Goal: Transaction & Acquisition: Book appointment/travel/reservation

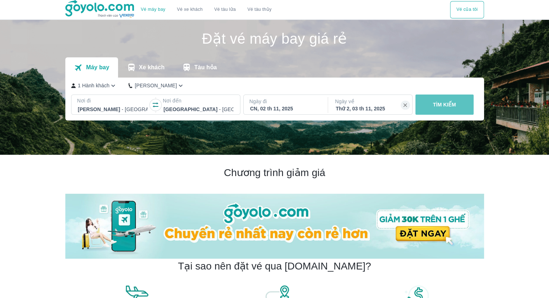
click at [451, 104] on p "TÌM KIẾM" at bounding box center [444, 104] width 23 height 7
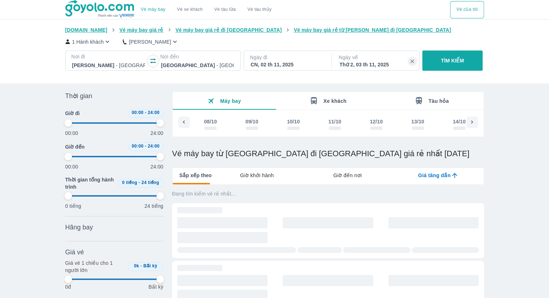
scroll to position [0, 870]
type input "97.9166666666667"
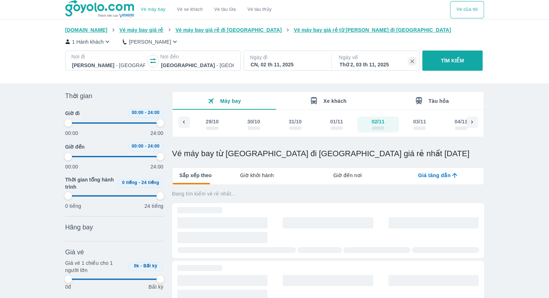
type input "97.9166666666667"
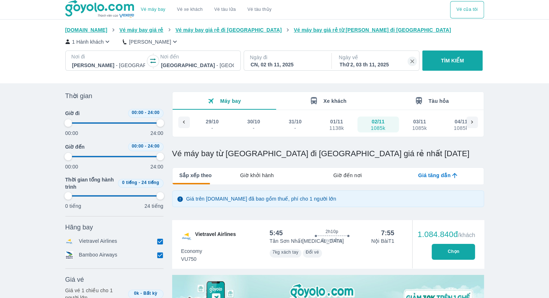
type input "97.9166666666667"
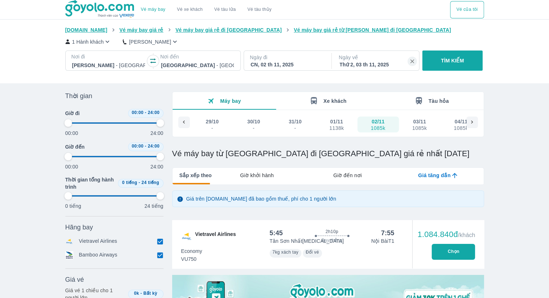
type input "97.9166666666667"
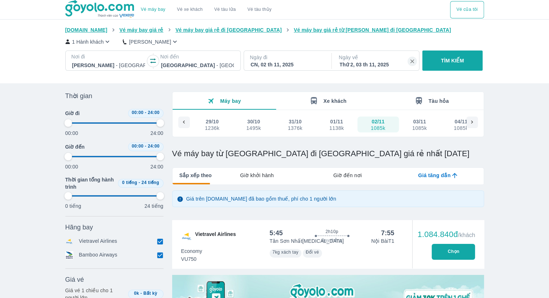
type input "97.9166666666667"
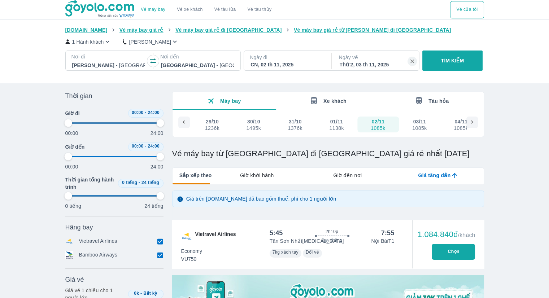
type input "97.9166666666667"
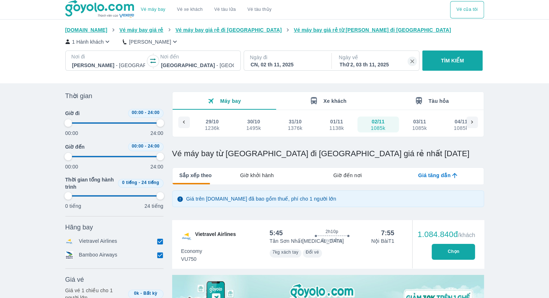
type input "97.9166666666667"
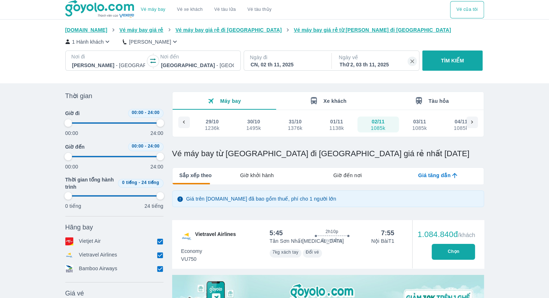
type input "97.9166666666667"
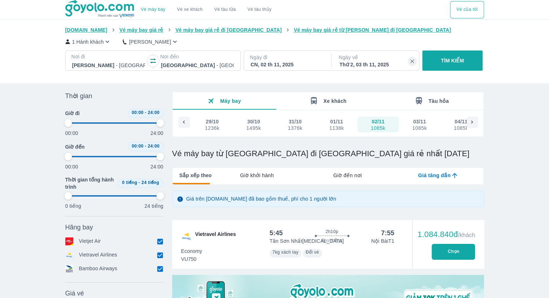
type input "97.9166666666667"
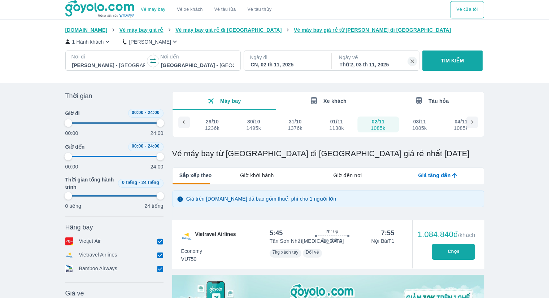
type input "97.9166666666667"
click at [337, 123] on div "01/11" at bounding box center [336, 121] width 13 height 7
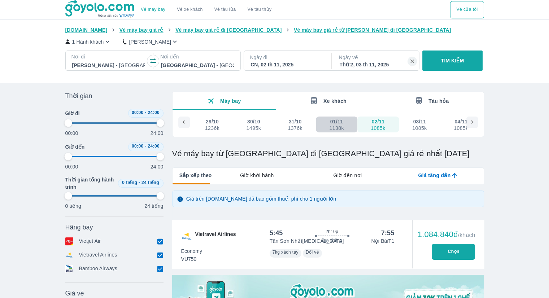
type input "97.9166666666667"
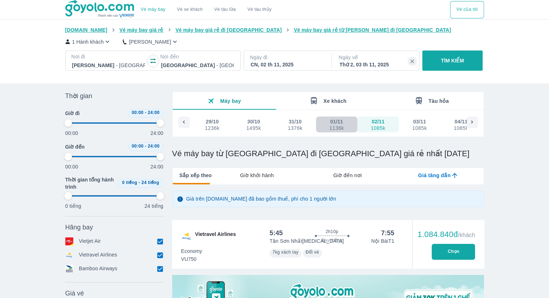
type input "97.9166666666667"
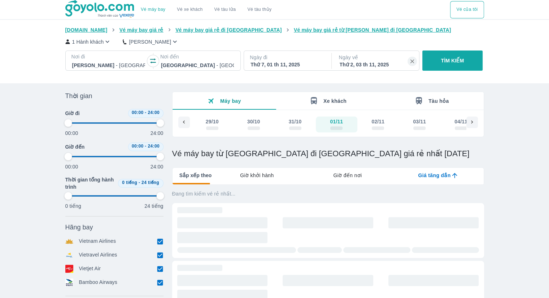
type input "97.9166666666667"
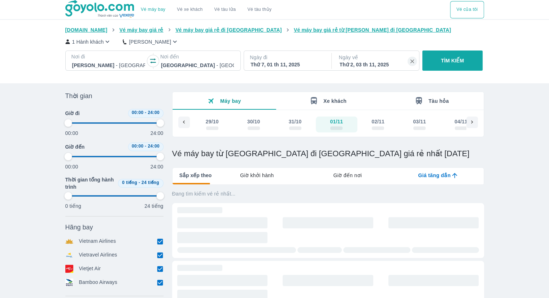
type input "97.9166666666667"
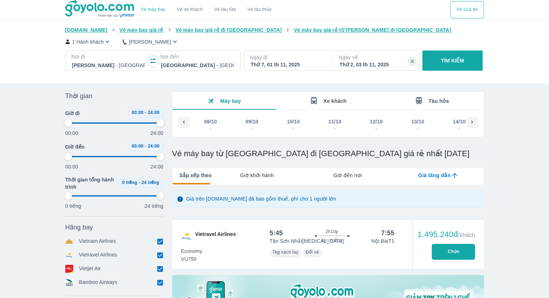
scroll to position [0, 824]
type input "97.9166666666667"
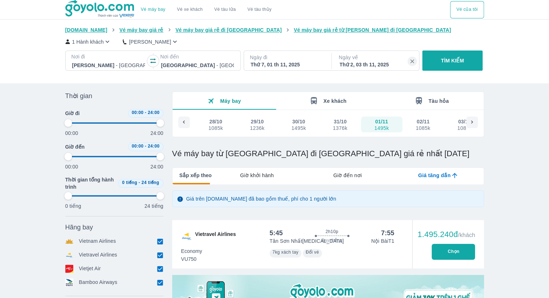
type input "97.9166666666667"
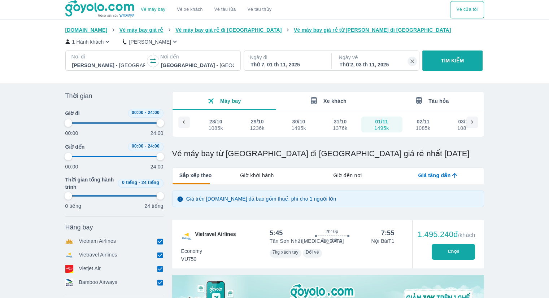
type input "97.9166666666667"
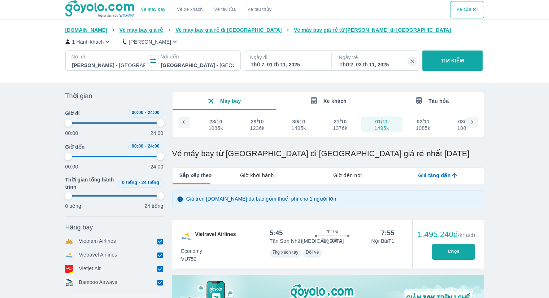
type input "97.9166666666667"
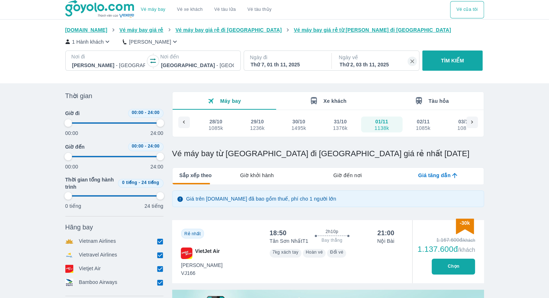
drag, startPoint x: 425, startPoint y: 130, endPoint x: 422, endPoint y: 122, distance: 9.3
click at [422, 122] on div "02/11" at bounding box center [423, 121] width 13 height 7
type input "97.9166666666667"
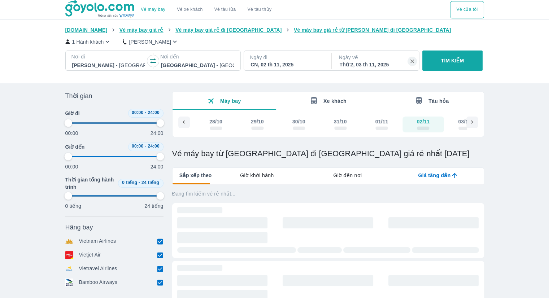
type input "97.9166666666667"
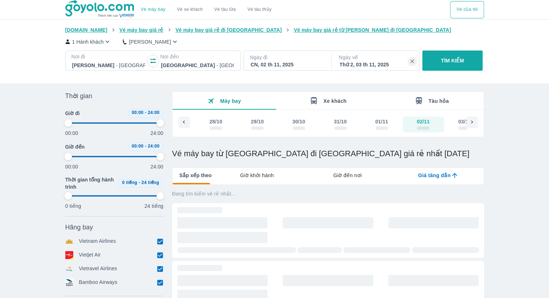
type input "97.9166666666667"
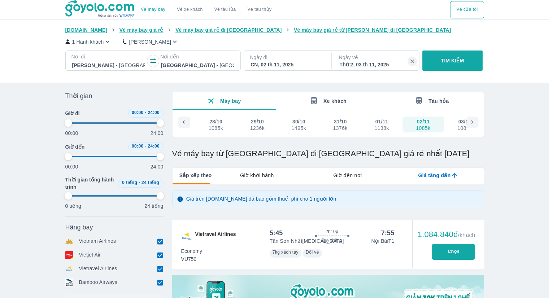
type input "97.9166666666667"
click at [383, 123] on div "01/11" at bounding box center [381, 121] width 13 height 7
type input "97.9166666666667"
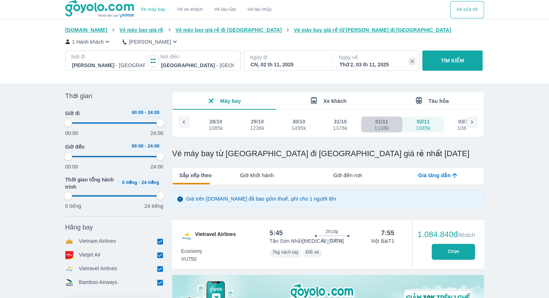
type input "97.9166666666667"
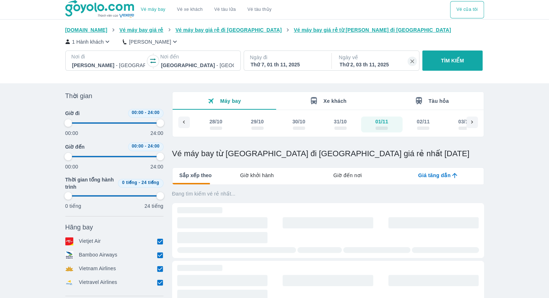
type input "97.9166666666667"
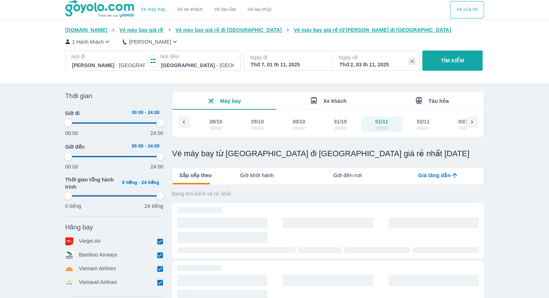
type input "97.9166666666667"
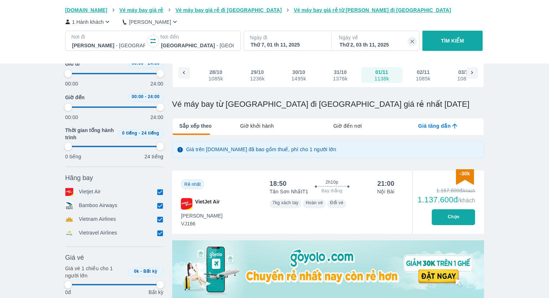
scroll to position [72, 0]
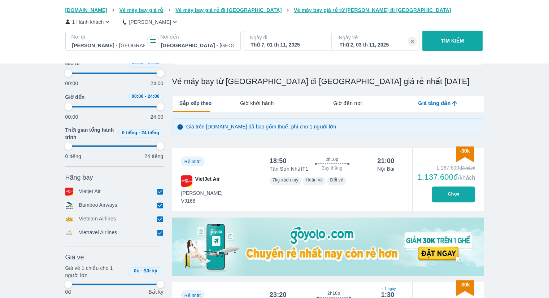
type input "97.9166666666667"
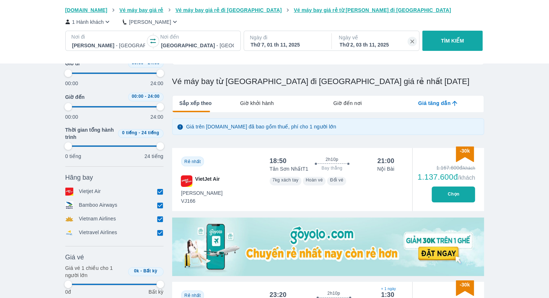
type input "97.9166666666667"
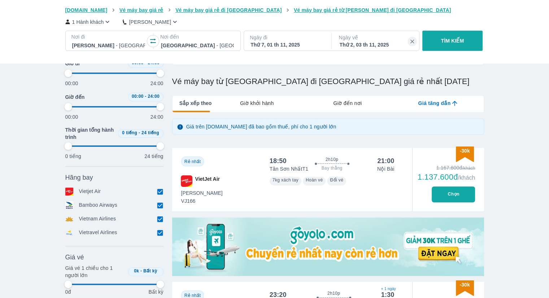
type input "97.9166666666667"
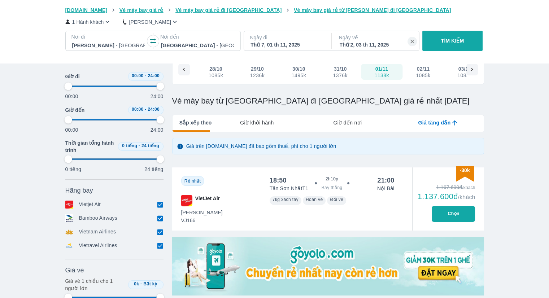
scroll to position [36, 0]
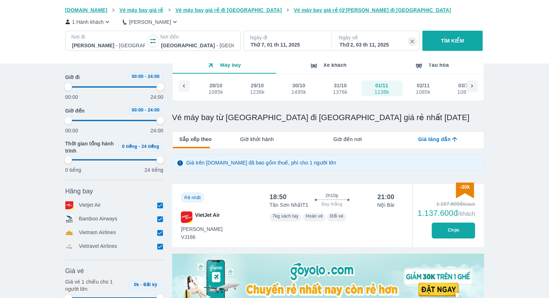
type input "97.9166666666667"
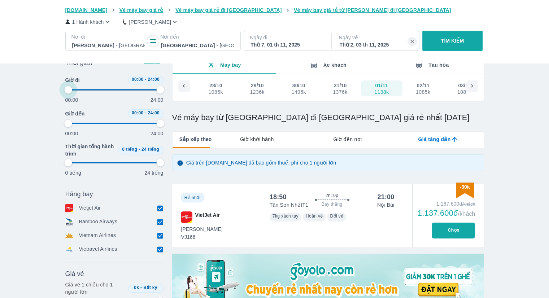
type input "2.08333333333333"
type input "97.9166666666667"
type input "6.25"
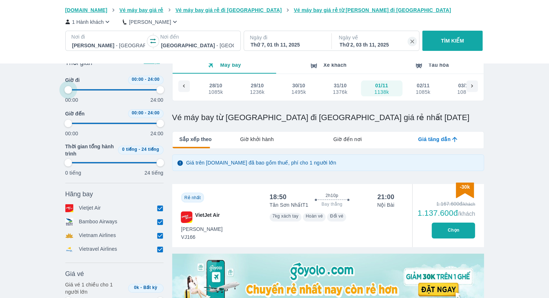
type input "97.9166666666667"
type input "12.5"
type input "97.9166666666667"
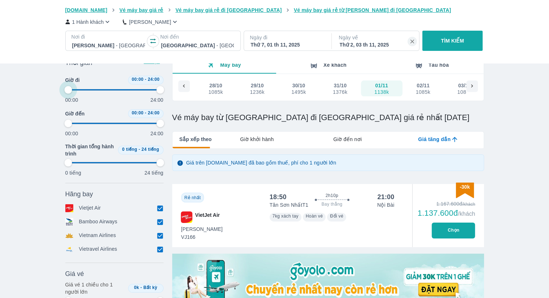
type input "97.9166666666667"
type input "18.75"
type input "97.9166666666667"
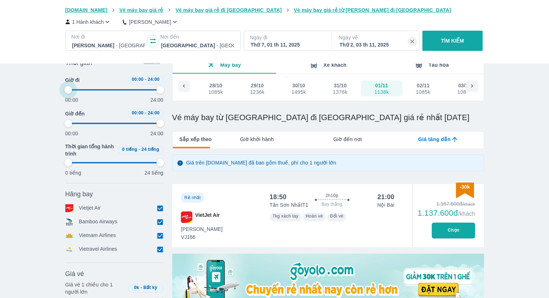
type input "97.9166666666667"
type input "25"
type input "97.9166666666667"
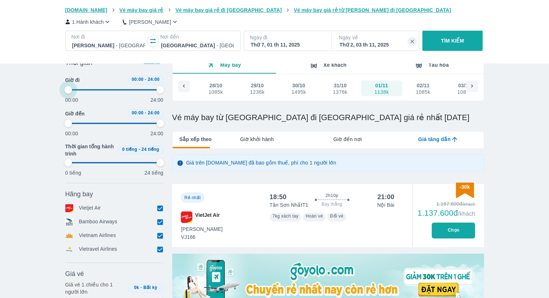
type input "58.3333333333333"
type input "97.9166666666667"
type input "66.6666666666667"
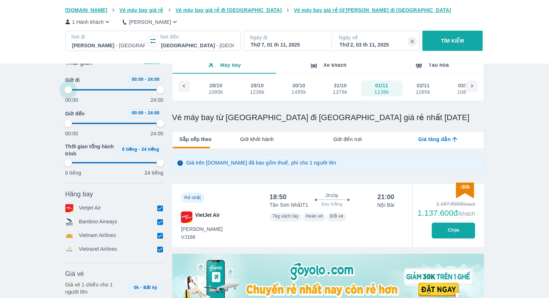
type input "97.9166666666667"
type input "68.75"
type input "97.9166666666667"
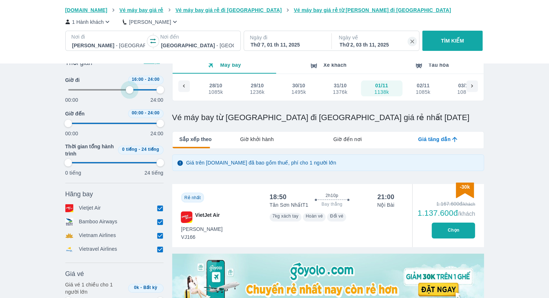
type input "97.9166666666667"
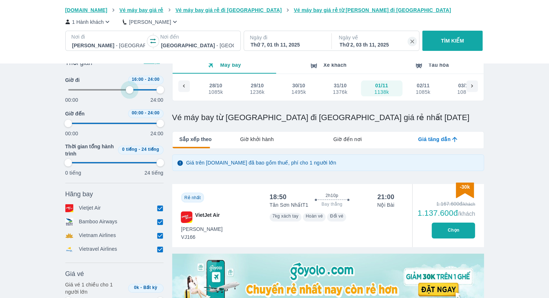
type input "70.8333333333333"
type input "97.9166666666667"
type input "70.8333333333333"
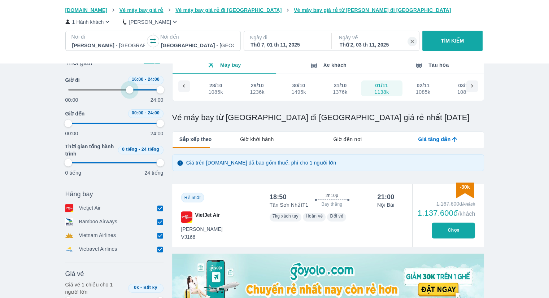
type input "97.9166666666667"
type input "70.8333333333333"
type input "97.9166666666667"
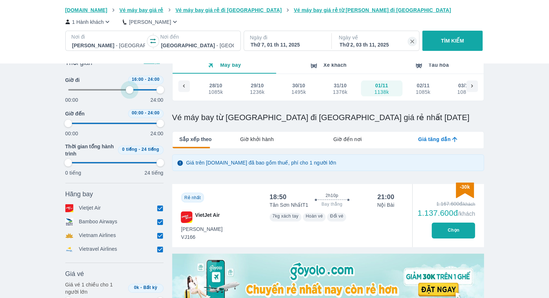
type input "97.9166666666667"
type input "70.8333333333333"
type input "97.9166666666667"
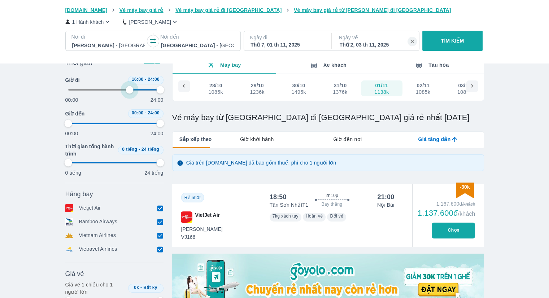
type input "97.9166666666667"
type input "70.8333333333333"
type input "97.9166666666667"
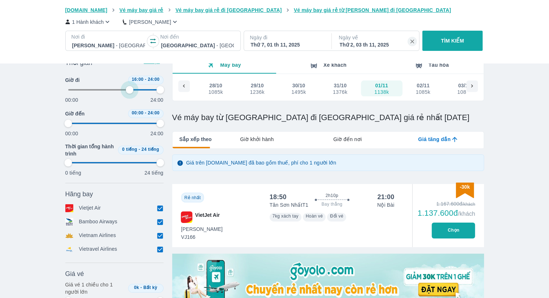
type input "72.9166666666667"
type input "97.9166666666667"
type input "72.9166666666667"
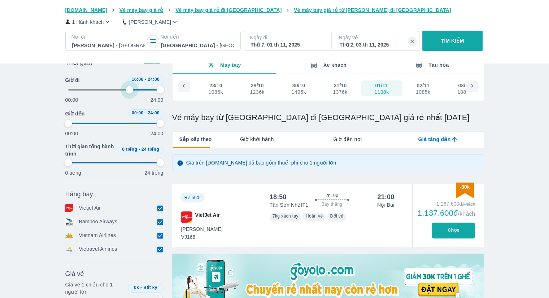
type input "97.9166666666667"
type input "75"
type input "97.9166666666667"
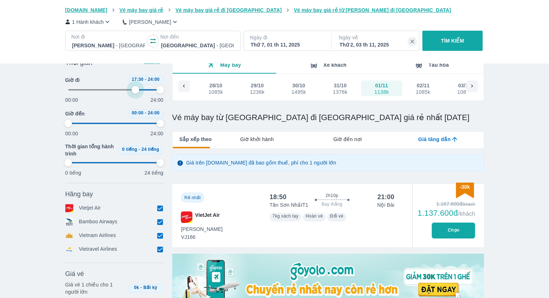
type input "97.9166666666667"
type input "77.0833333333333"
type input "97.9166666666667"
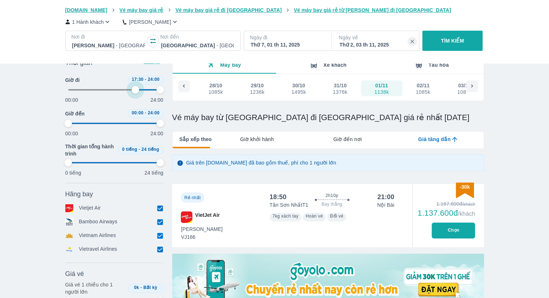
type input "97.9166666666667"
type input "77.0833333333333"
type input "97.9166666666667"
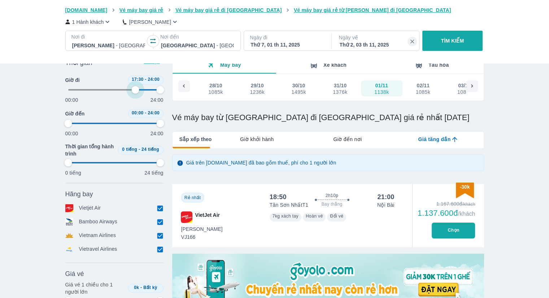
type input "77.0833333333333"
type input "97.9166666666667"
type input "77.0833333333333"
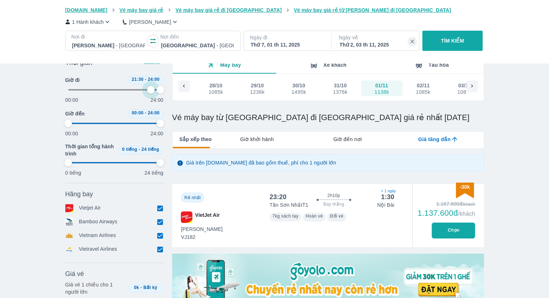
drag, startPoint x: 68, startPoint y: 87, endPoint x: 150, endPoint y: 95, distance: 81.9
click at [150, 95] on span at bounding box center [114, 89] width 92 height 11
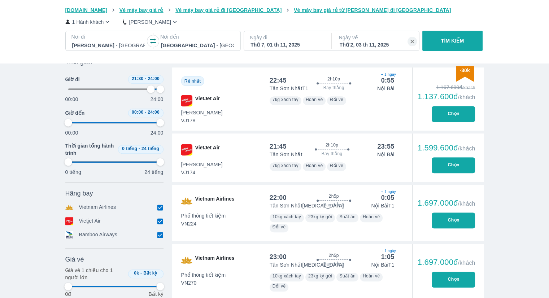
scroll to position [253, 0]
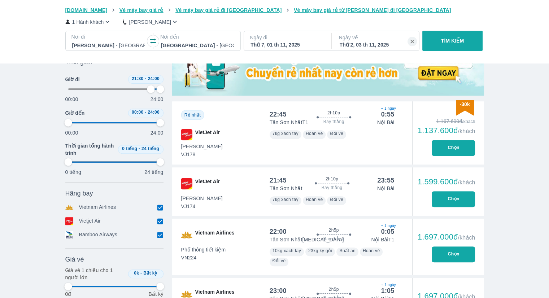
click at [455, 149] on button "Chọn" at bounding box center [453, 148] width 43 height 16
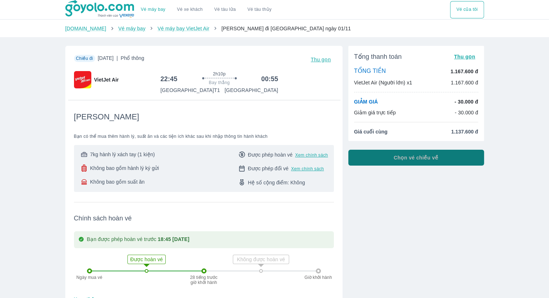
click at [400, 160] on span "Chọn vé chiều về" at bounding box center [416, 157] width 45 height 7
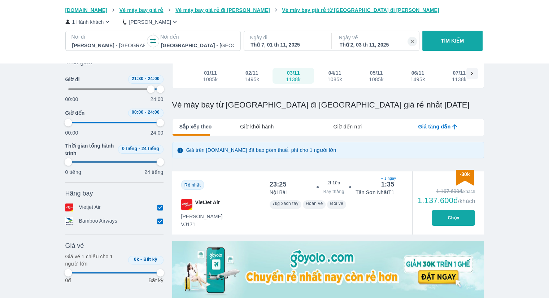
scroll to position [108, 0]
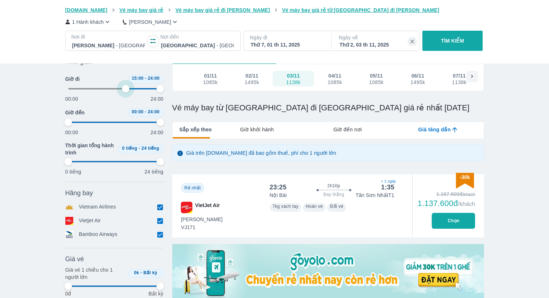
drag, startPoint x: 147, startPoint y: 90, endPoint x: 125, endPoint y: 90, distance: 21.7
click at [125, 90] on span at bounding box center [114, 88] width 92 height 11
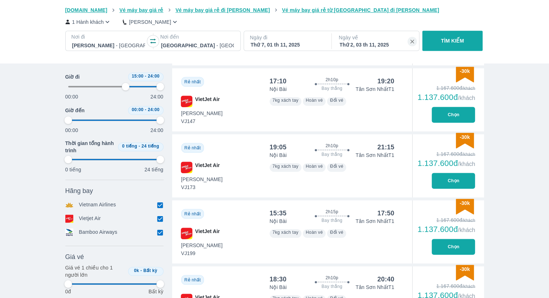
scroll to position [614, 0]
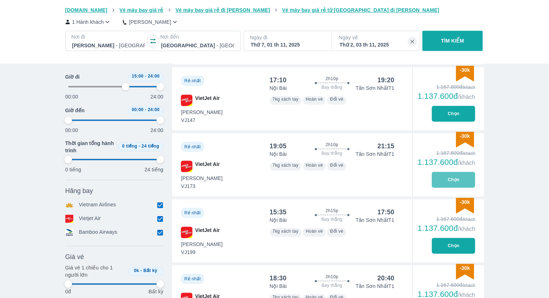
click at [461, 181] on button "Chọn" at bounding box center [453, 180] width 43 height 16
